Goal: Task Accomplishment & Management: Manage account settings

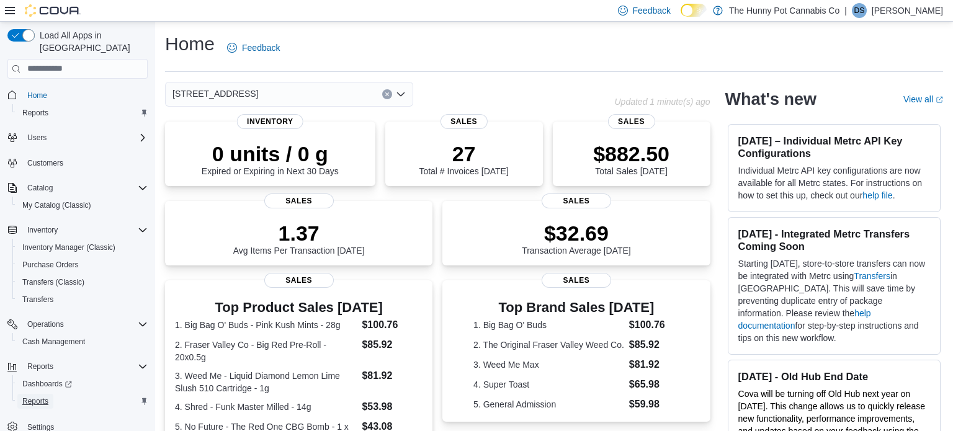
click at [35, 396] on span "Reports" at bounding box center [35, 401] width 26 height 10
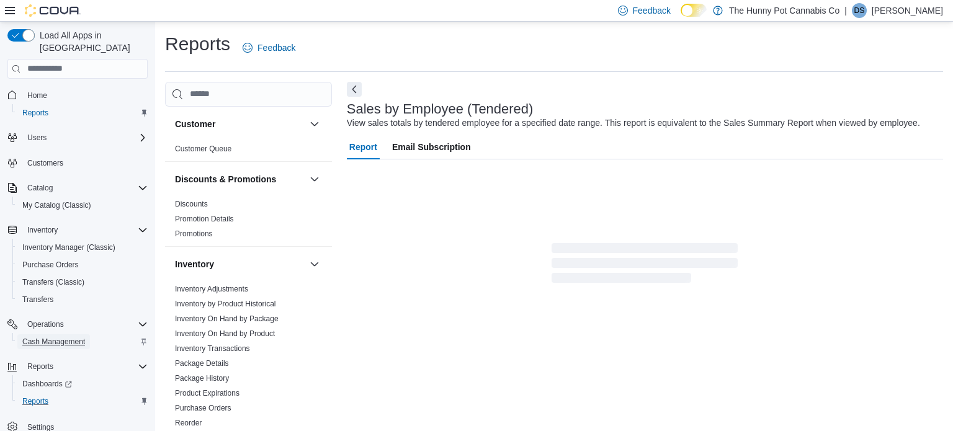
click at [53, 337] on span "Cash Management" at bounding box center [53, 342] width 63 height 10
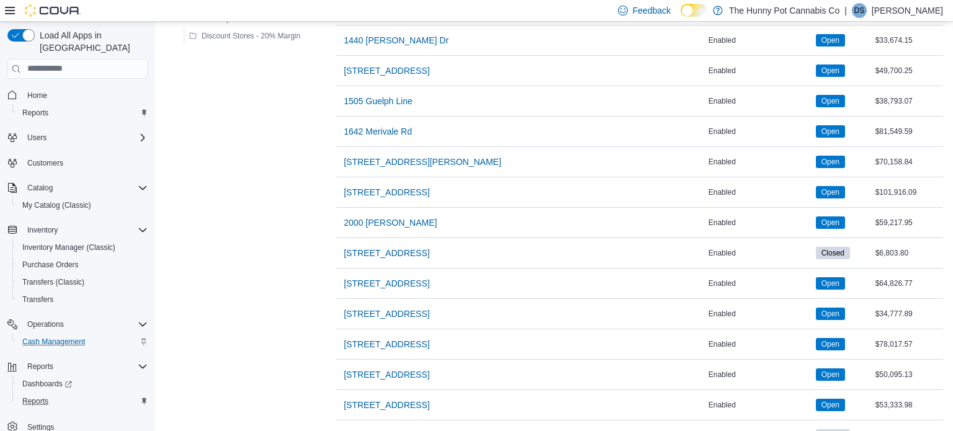
scroll to position [387, 0]
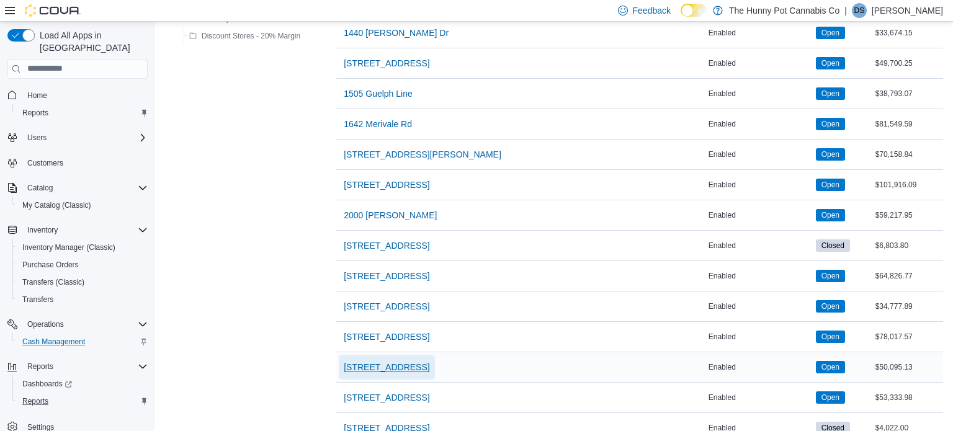
click at [406, 364] on span "[STREET_ADDRESS]" at bounding box center [387, 367] width 86 height 12
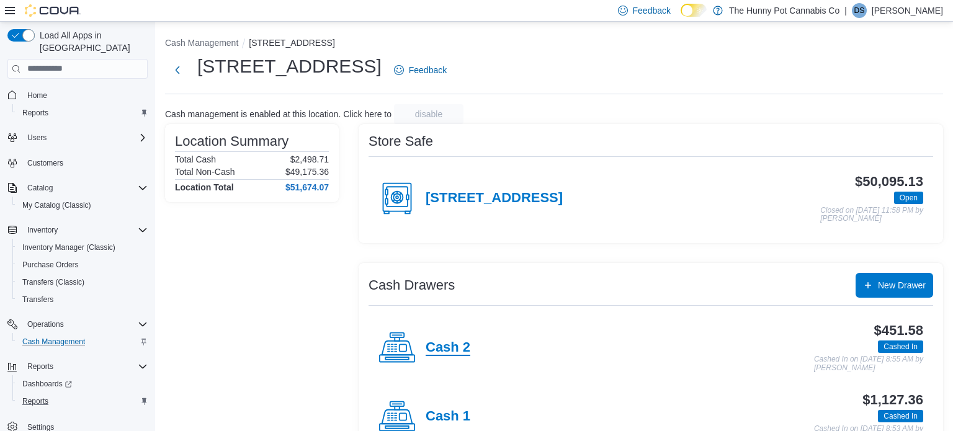
click at [453, 342] on h4 "Cash 2" at bounding box center [447, 348] width 45 height 16
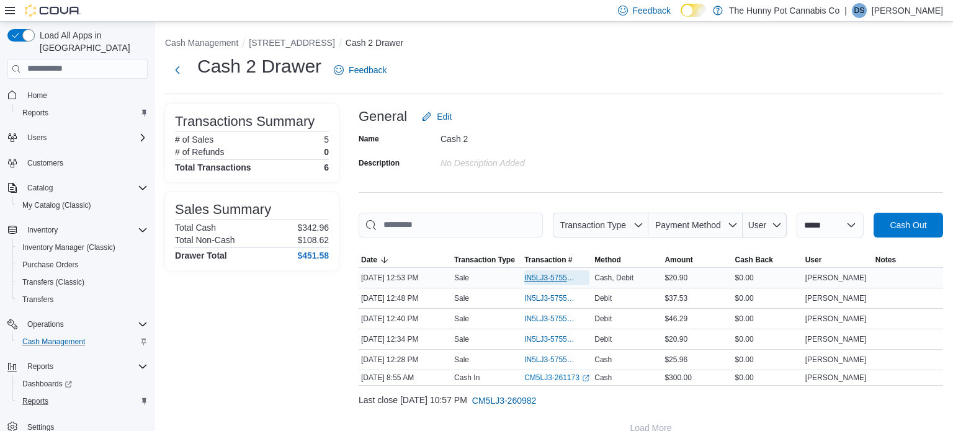
click at [561, 277] on span "IN5LJ3-5755454" at bounding box center [550, 278] width 53 height 10
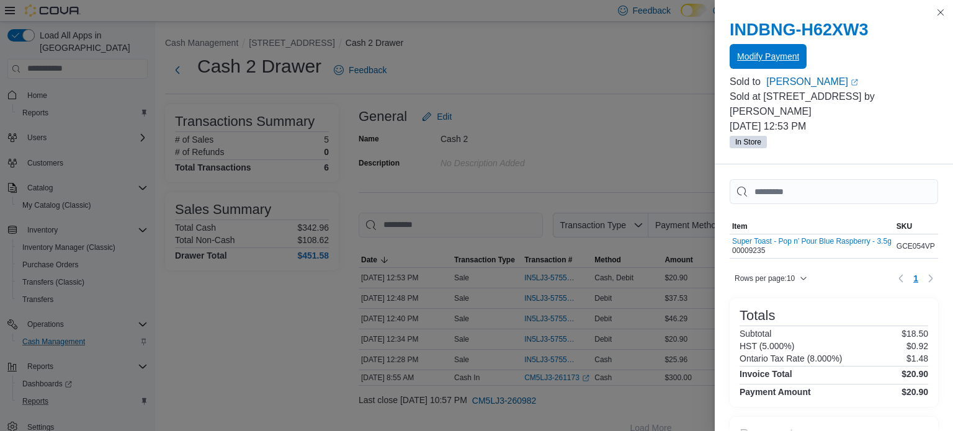
click at [763, 60] on span "Modify Payment" at bounding box center [768, 56] width 62 height 12
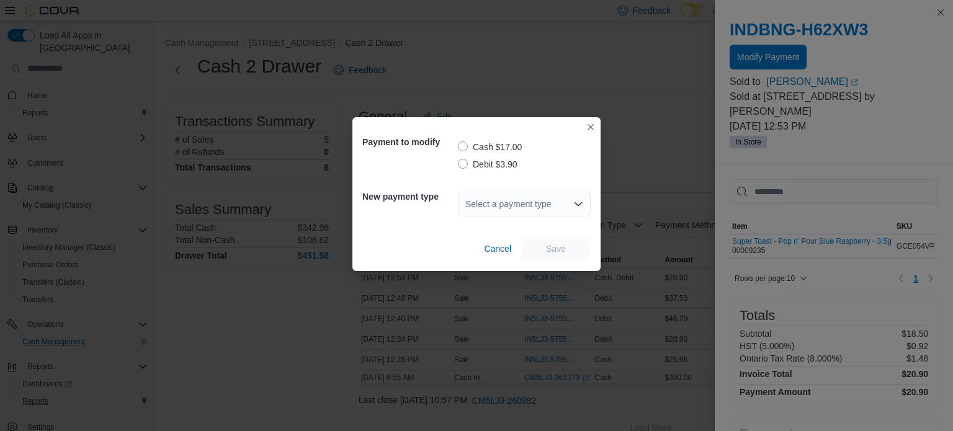
click at [496, 165] on label "Debit $3.90" at bounding box center [488, 164] width 60 height 15
click at [507, 202] on div "Select a payment type" at bounding box center [524, 204] width 133 height 25
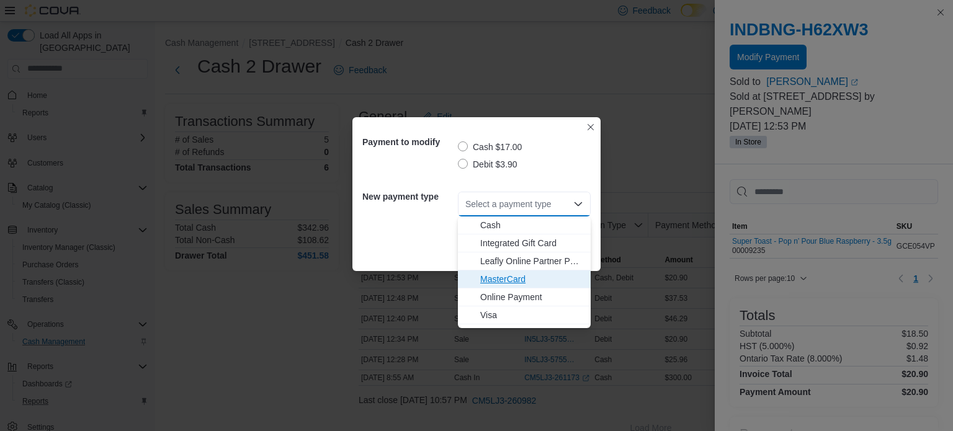
click at [502, 280] on span "MasterCard" at bounding box center [531, 279] width 103 height 12
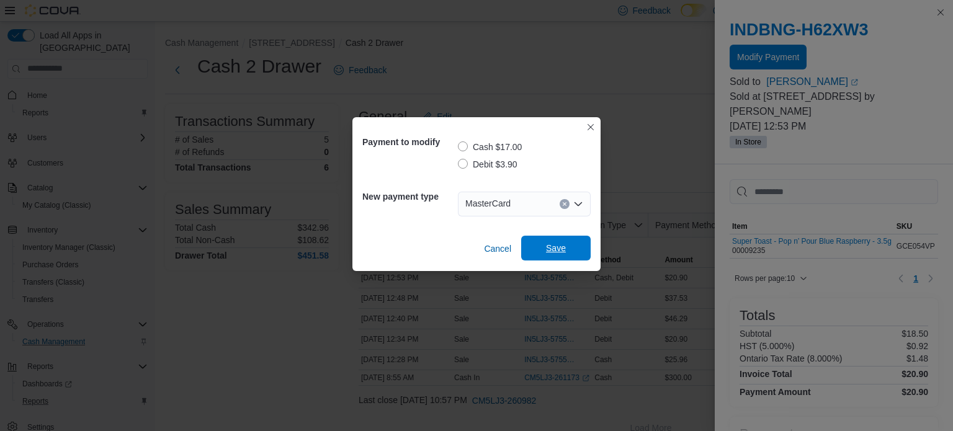
click at [546, 255] on span "Save" at bounding box center [555, 248] width 55 height 25
